Goal: Entertainment & Leisure: Browse casually

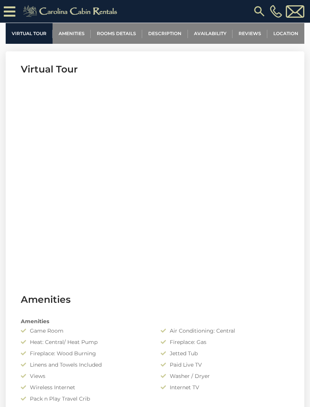
scroll to position [310, 0]
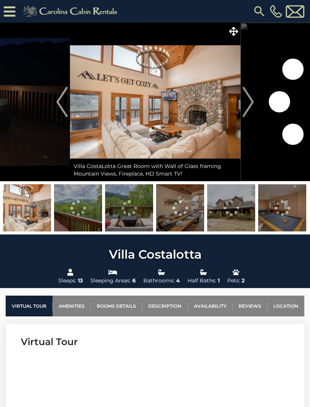
click at [39, 208] on img at bounding box center [27, 207] width 48 height 47
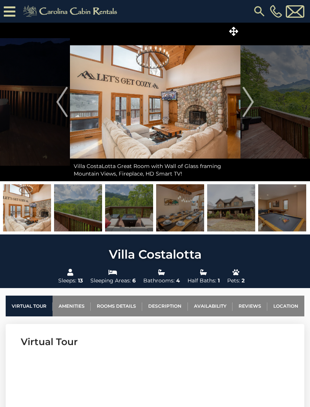
click at [31, 211] on img at bounding box center [27, 207] width 48 height 47
click at [248, 100] on img "Next" at bounding box center [247, 102] width 11 height 30
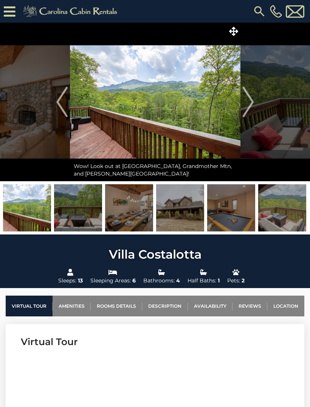
click at [249, 98] on img "Next" at bounding box center [247, 102] width 11 height 30
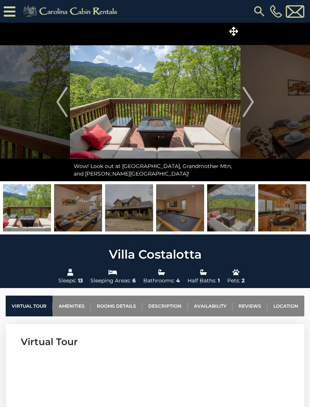
click at [249, 102] on img "Next" at bounding box center [247, 102] width 11 height 30
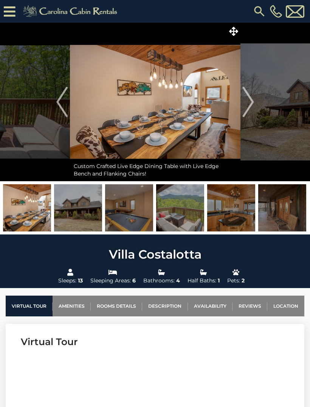
click at [248, 98] on img "Next" at bounding box center [247, 102] width 11 height 30
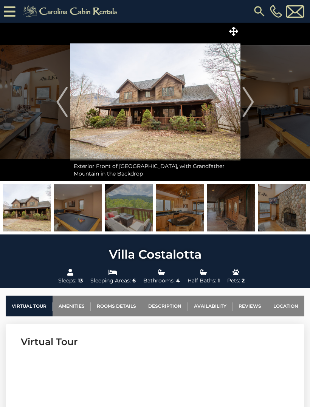
click at [251, 97] on img "Next" at bounding box center [247, 102] width 11 height 30
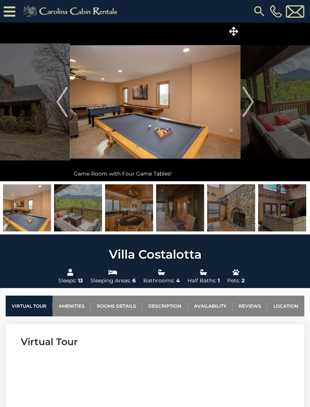
click at [249, 99] on img "Next" at bounding box center [247, 102] width 11 height 30
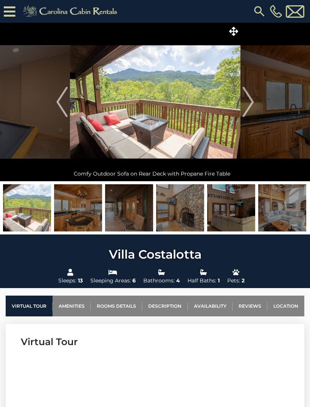
click at [252, 99] on img "Next" at bounding box center [247, 102] width 11 height 30
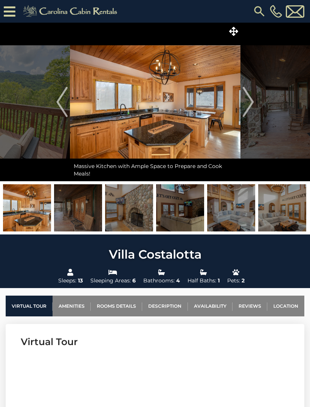
click at [249, 105] on img "Next" at bounding box center [247, 102] width 11 height 30
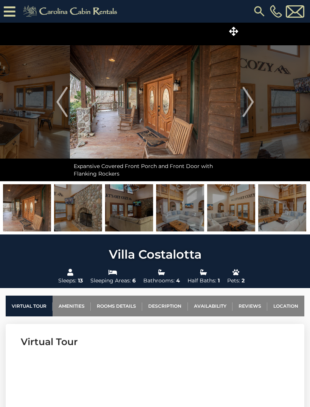
click at [254, 103] on button "Next" at bounding box center [247, 102] width 15 height 159
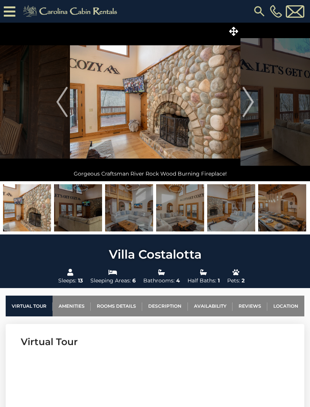
click at [250, 102] on img "Next" at bounding box center [247, 102] width 11 height 30
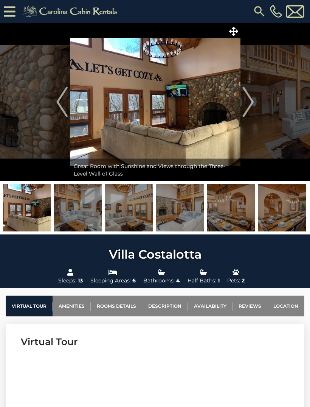
click at [253, 97] on img "Next" at bounding box center [247, 102] width 11 height 30
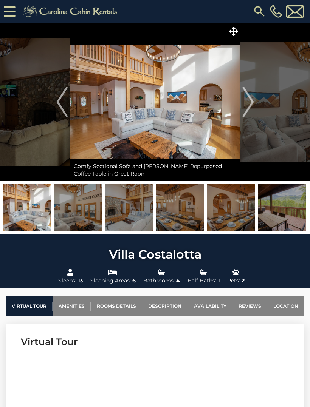
click at [255, 99] on button "Next" at bounding box center [247, 102] width 15 height 159
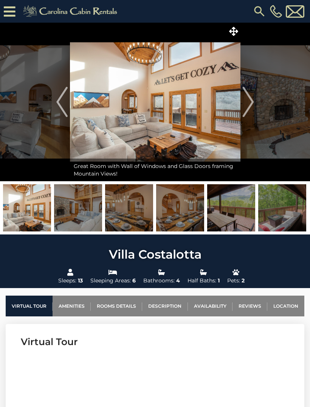
click at [254, 97] on button "Next" at bounding box center [247, 102] width 15 height 159
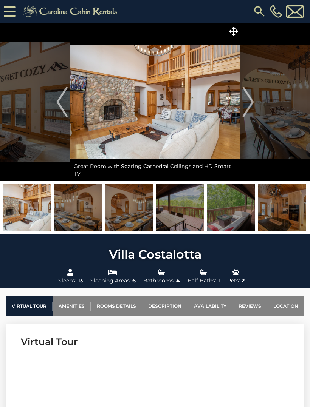
click at [252, 100] on img "Next" at bounding box center [247, 102] width 11 height 30
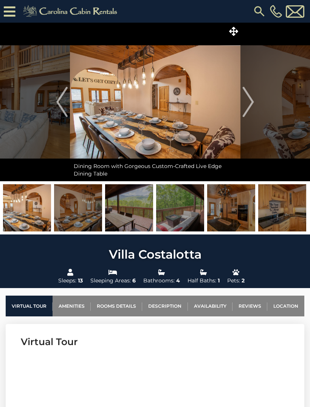
click at [252, 107] on img "Next" at bounding box center [247, 102] width 11 height 30
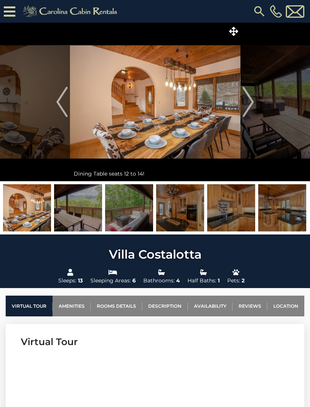
click at [250, 105] on img "Next" at bounding box center [247, 102] width 11 height 30
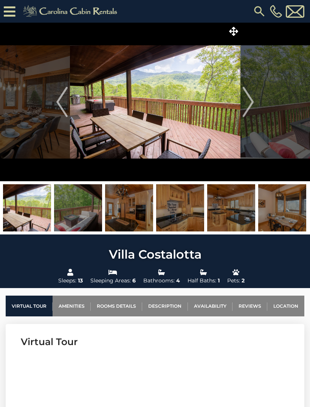
click at [249, 105] on img "Next" at bounding box center [247, 102] width 11 height 30
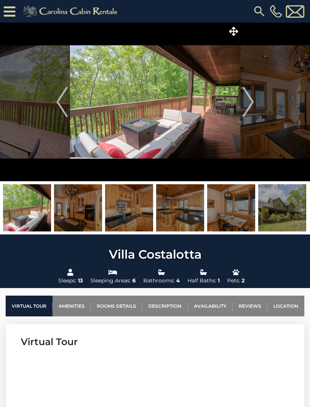
click at [252, 102] on img "Next" at bounding box center [247, 102] width 11 height 30
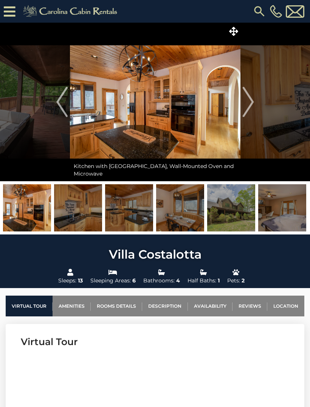
click at [255, 101] on button "Next" at bounding box center [247, 102] width 15 height 159
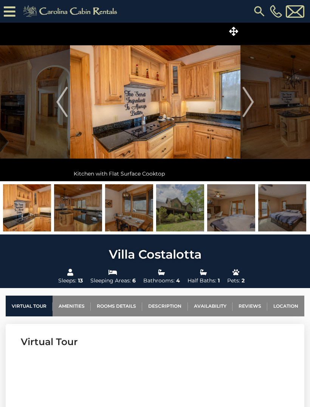
click at [254, 101] on img "Next" at bounding box center [247, 102] width 11 height 30
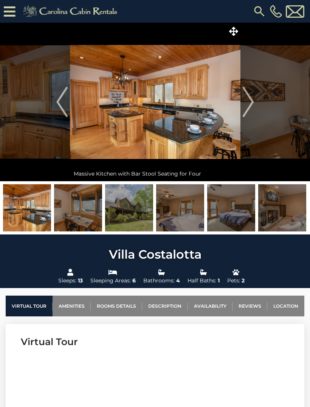
click at [250, 102] on img "Next" at bounding box center [247, 102] width 11 height 30
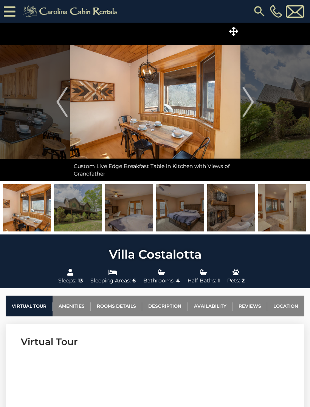
click at [249, 95] on img "Next" at bounding box center [247, 102] width 11 height 30
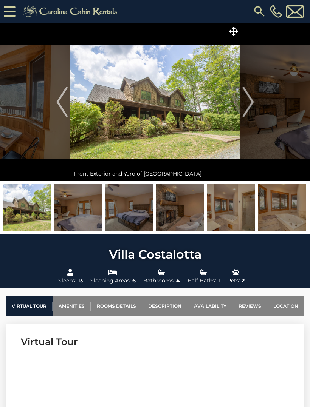
click at [55, 97] on button "Previous" at bounding box center [61, 102] width 15 height 159
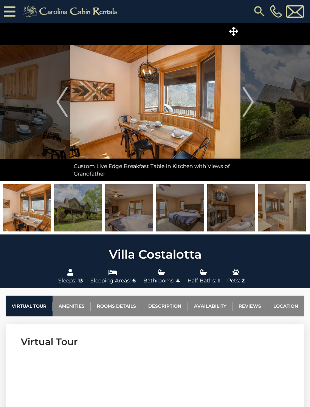
click at [249, 101] on img "Next" at bounding box center [247, 102] width 11 height 30
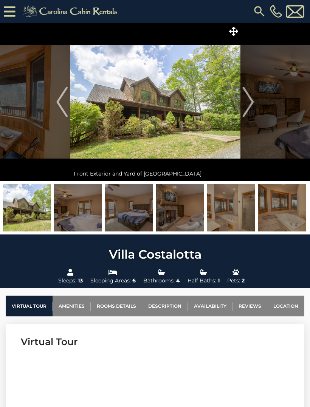
click at [250, 103] on img "Next" at bounding box center [247, 102] width 11 height 30
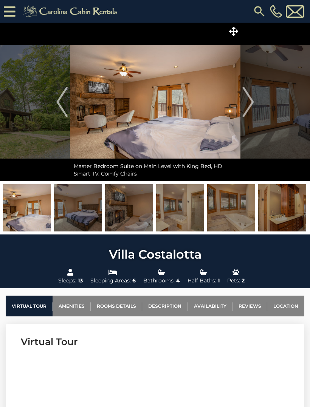
click at [246, 100] on img "Next" at bounding box center [247, 102] width 11 height 30
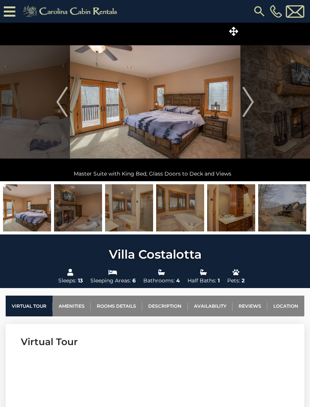
click at [248, 95] on img "Next" at bounding box center [247, 102] width 11 height 30
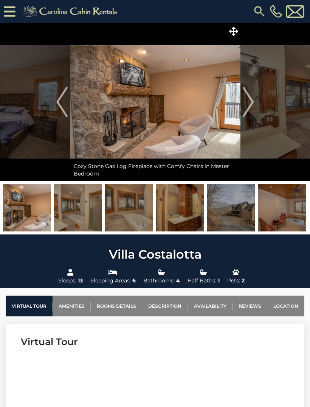
click at [251, 104] on img "Next" at bounding box center [247, 102] width 11 height 30
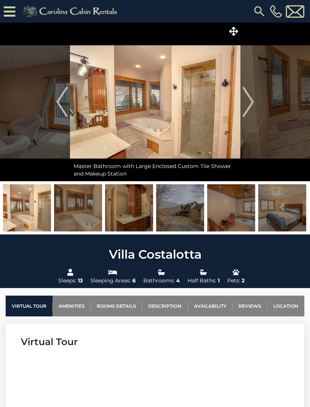
click at [251, 103] on img "Next" at bounding box center [247, 102] width 11 height 30
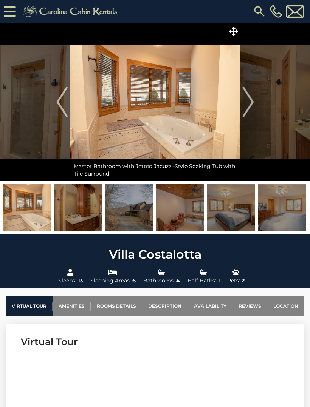
click at [249, 101] on img "Next" at bounding box center [247, 102] width 11 height 30
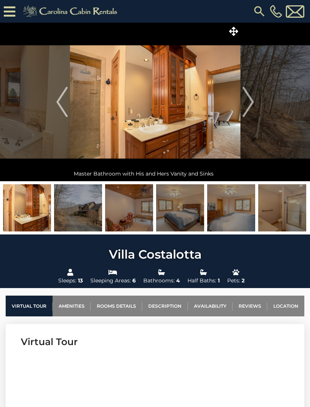
click at [248, 96] on img "Next" at bounding box center [247, 102] width 11 height 30
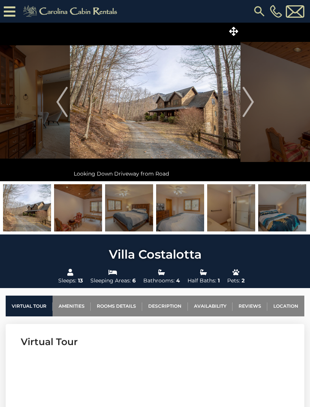
click at [253, 99] on img "Next" at bounding box center [247, 102] width 11 height 30
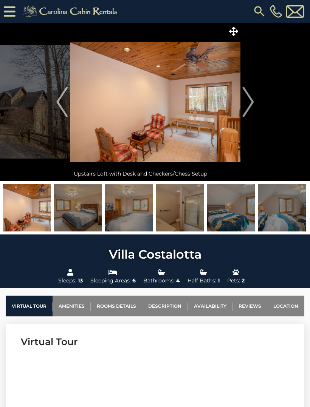
click at [253, 99] on img "Next" at bounding box center [247, 102] width 11 height 30
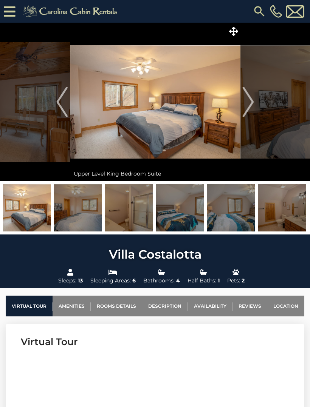
click at [253, 101] on img "Next" at bounding box center [247, 102] width 11 height 30
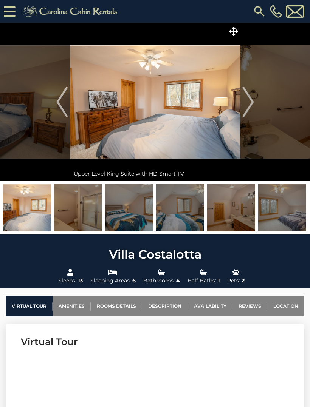
click at [251, 98] on img "Next" at bounding box center [247, 102] width 11 height 30
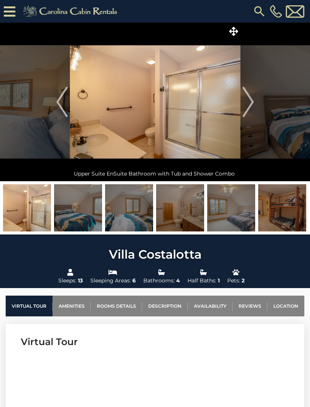
click at [250, 96] on img "Next" at bounding box center [247, 102] width 11 height 30
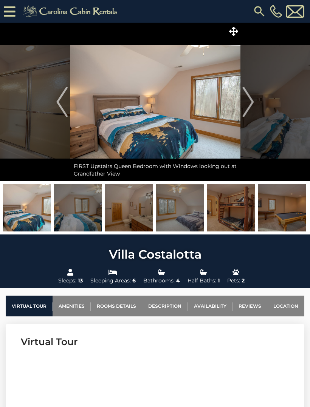
click at [252, 102] on img "Next" at bounding box center [247, 102] width 11 height 30
